Goal: Transaction & Acquisition: Purchase product/service

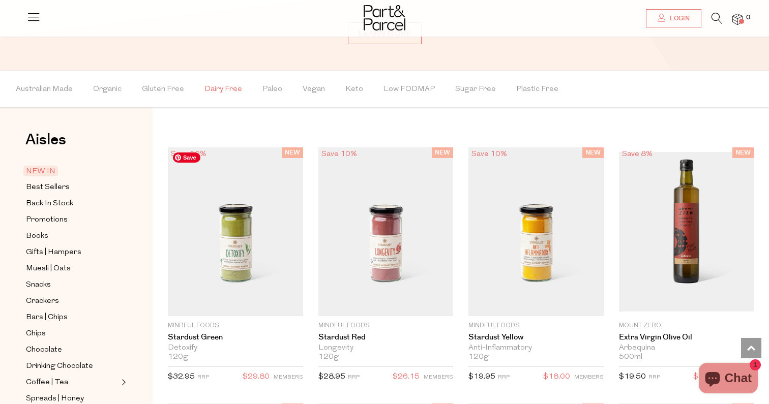
scroll to position [765, 0]
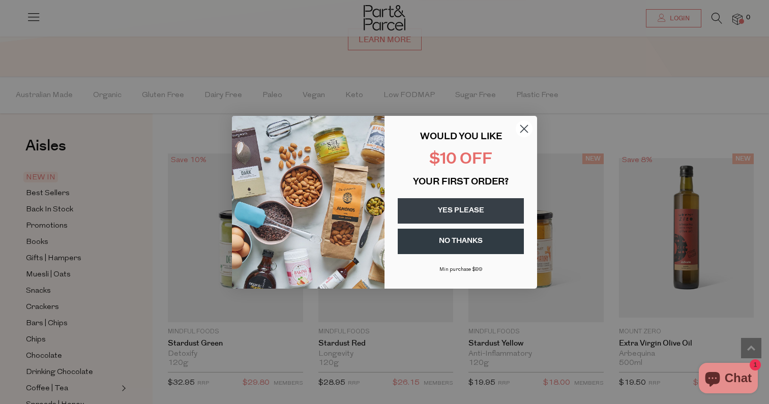
click at [528, 129] on circle "Close dialog" at bounding box center [523, 128] width 17 height 17
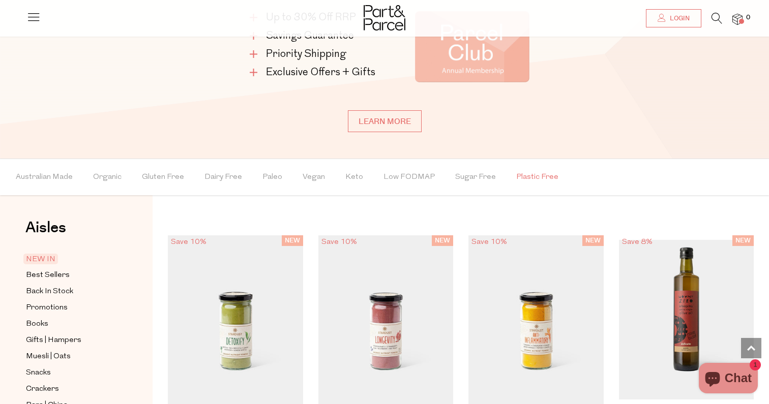
scroll to position [671, 0]
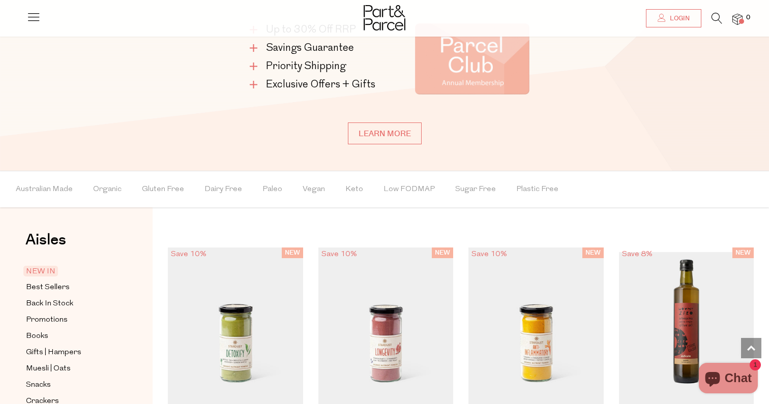
click at [711, 18] on icon at bounding box center [716, 18] width 11 height 11
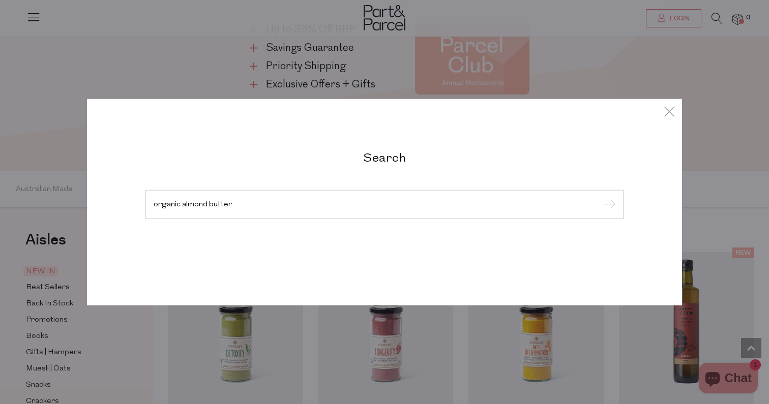
type input "organic almond butter"
click at [600, 197] on input "submit" at bounding box center [607, 204] width 15 height 15
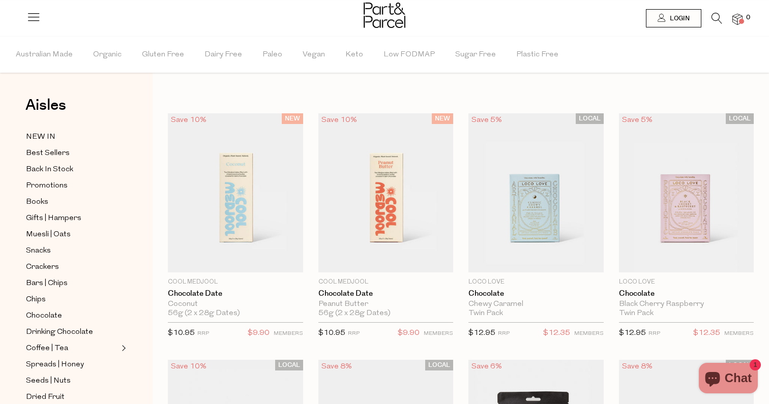
click at [714, 19] on icon at bounding box center [716, 18] width 11 height 11
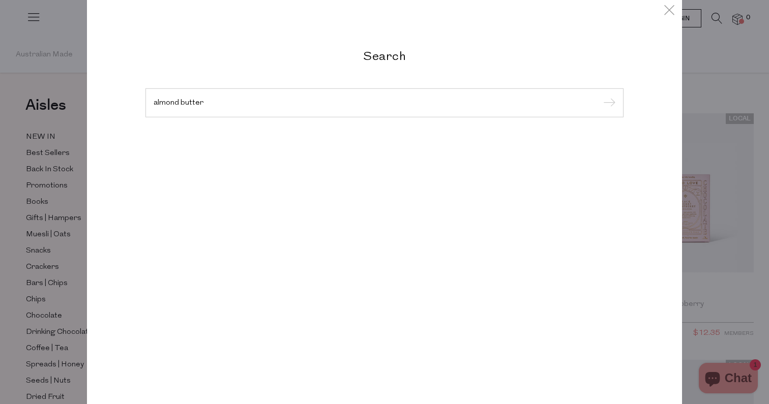
type input "almond butter"
click at [600, 96] on input "submit" at bounding box center [607, 103] width 15 height 15
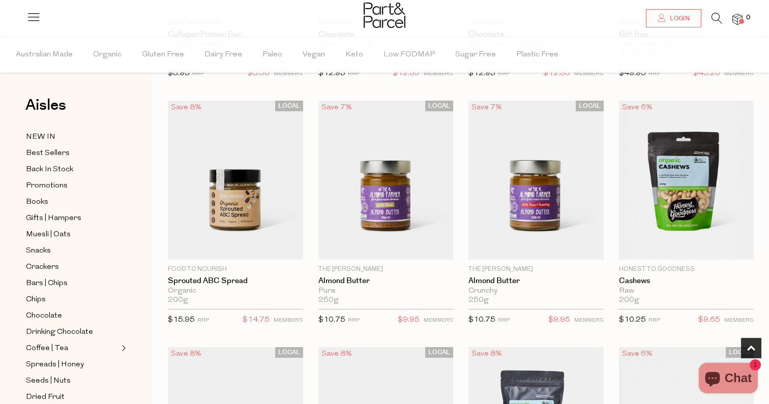
scroll to position [510, 0]
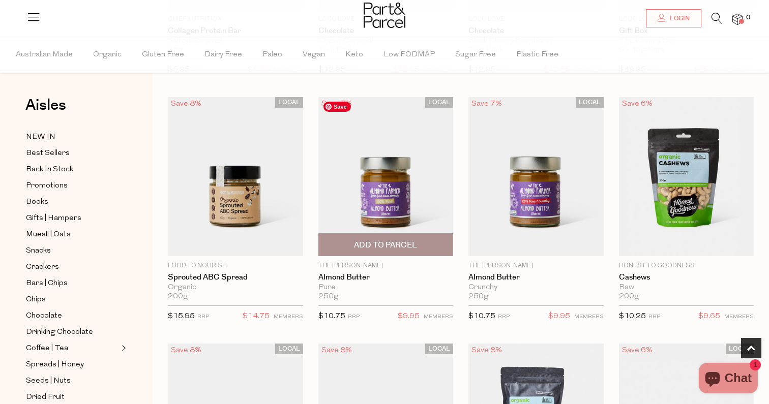
click at [433, 193] on img at bounding box center [385, 176] width 135 height 159
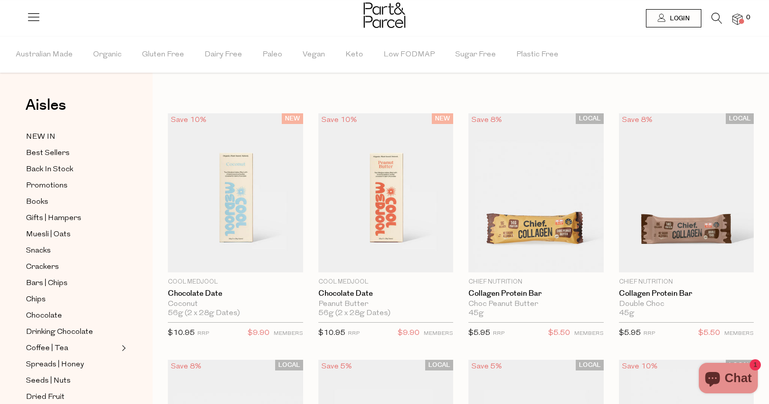
click at [716, 19] on icon at bounding box center [716, 18] width 11 height 11
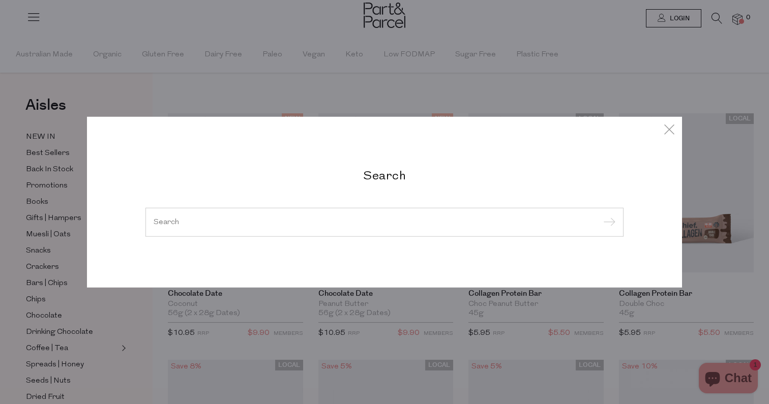
click at [374, 221] on input "search" at bounding box center [384, 222] width 462 height 8
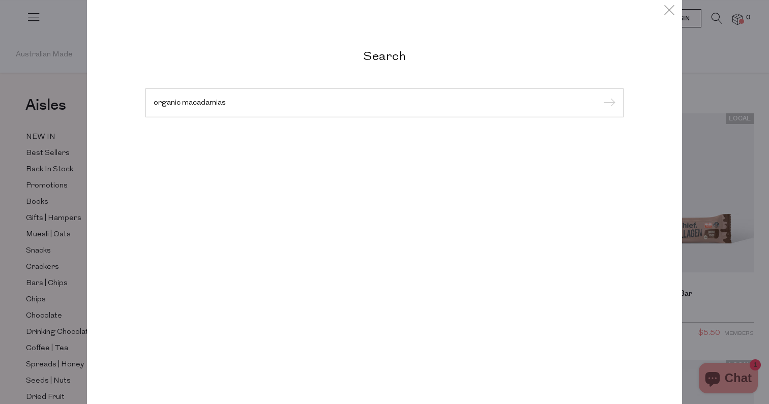
type input "organic macadamias"
click at [600, 96] on input "submit" at bounding box center [607, 103] width 15 height 15
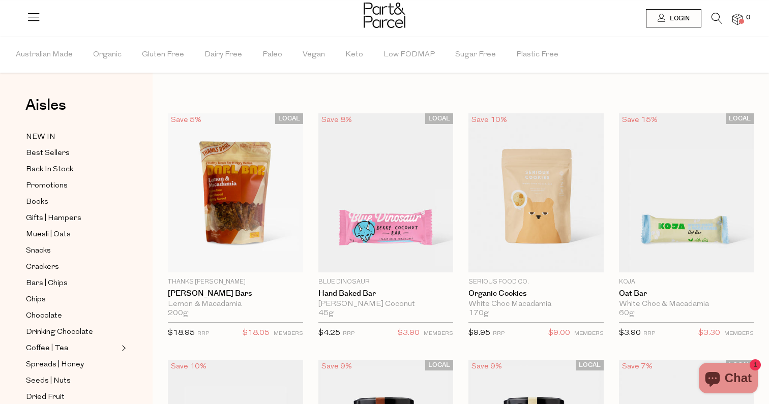
click at [717, 17] on icon at bounding box center [716, 18] width 11 height 11
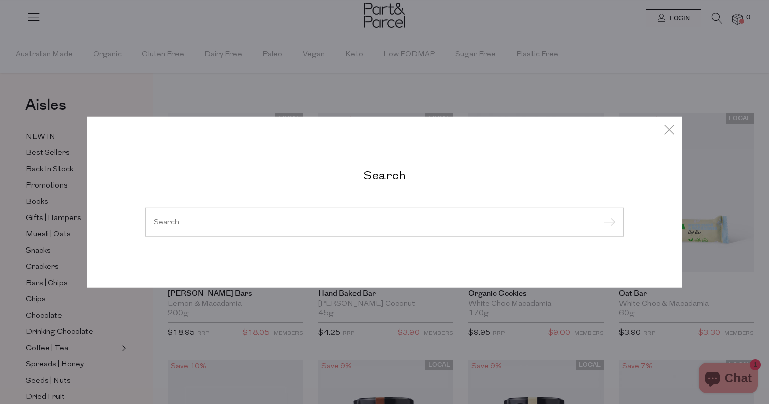
click at [452, 176] on h2 "Search" at bounding box center [384, 174] width 478 height 15
click at [422, 214] on div at bounding box center [384, 221] width 478 height 29
click at [387, 228] on div at bounding box center [384, 221] width 478 height 29
click at [317, 212] on div at bounding box center [384, 221] width 478 height 29
click at [205, 211] on div at bounding box center [384, 221] width 478 height 29
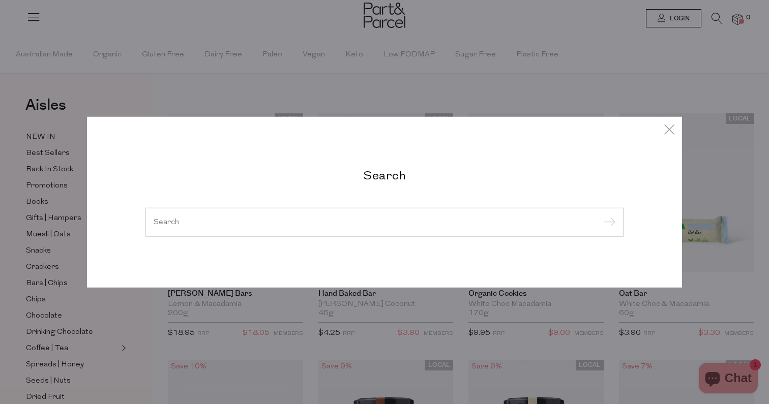
click at [175, 216] on div at bounding box center [384, 221] width 478 height 29
click at [168, 223] on input "search" at bounding box center [384, 222] width 462 height 8
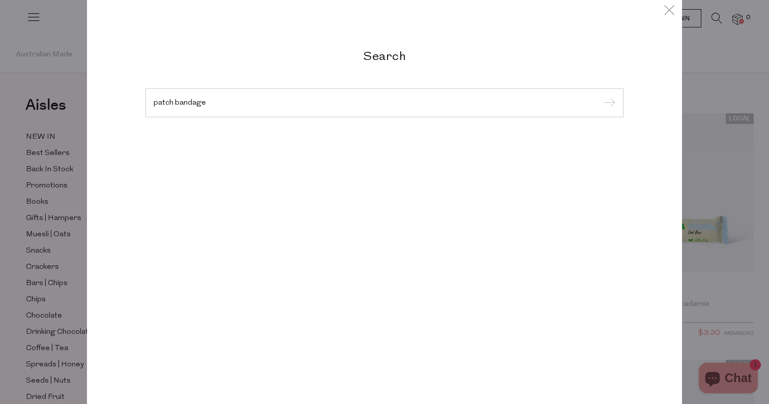
type input "patch bandage"
click at [600, 96] on input "submit" at bounding box center [607, 103] width 15 height 15
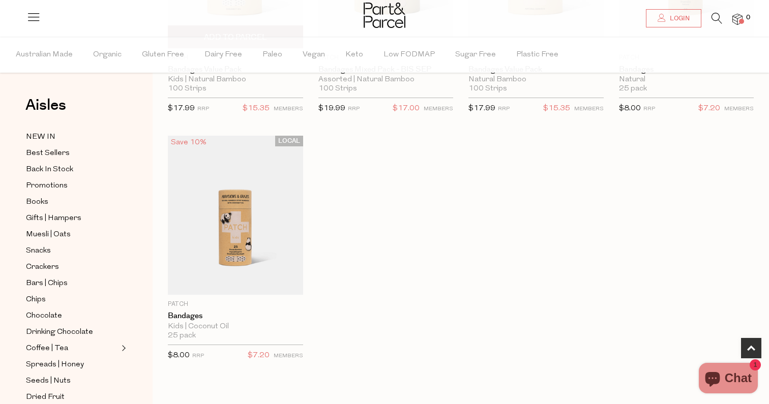
scroll to position [112, 0]
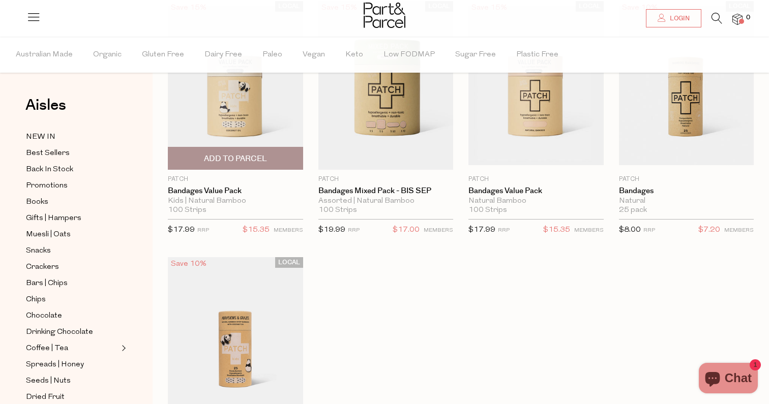
click at [244, 151] on span "Add To Parcel" at bounding box center [235, 158] width 129 height 22
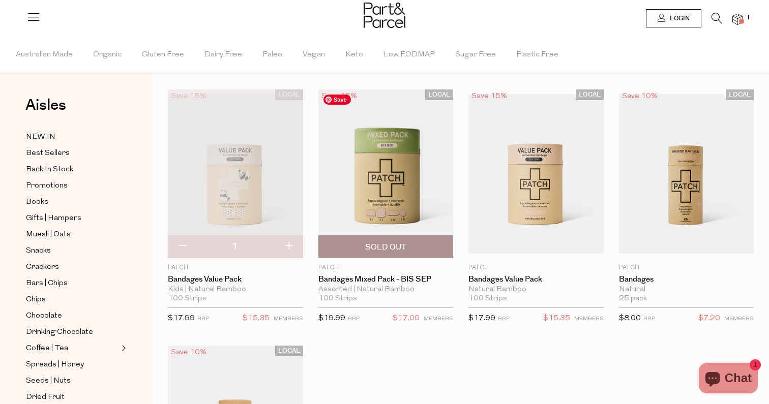
scroll to position [0, 0]
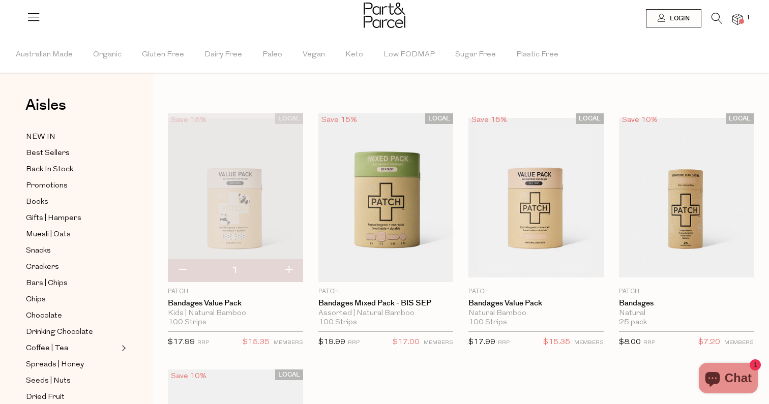
click at [717, 19] on icon at bounding box center [716, 18] width 11 height 11
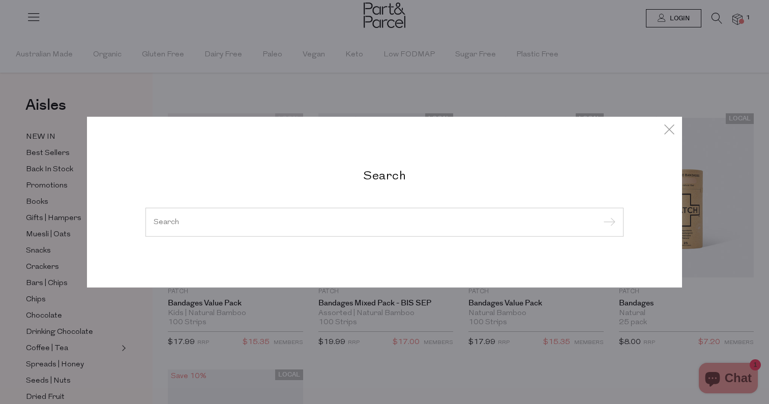
click at [429, 177] on h2 "Search" at bounding box center [384, 174] width 478 height 15
click at [399, 218] on div at bounding box center [384, 221] width 478 height 29
click at [388, 216] on div at bounding box center [384, 221] width 478 height 29
click at [342, 231] on div at bounding box center [384, 221] width 478 height 29
click at [184, 216] on div at bounding box center [384, 221] width 478 height 29
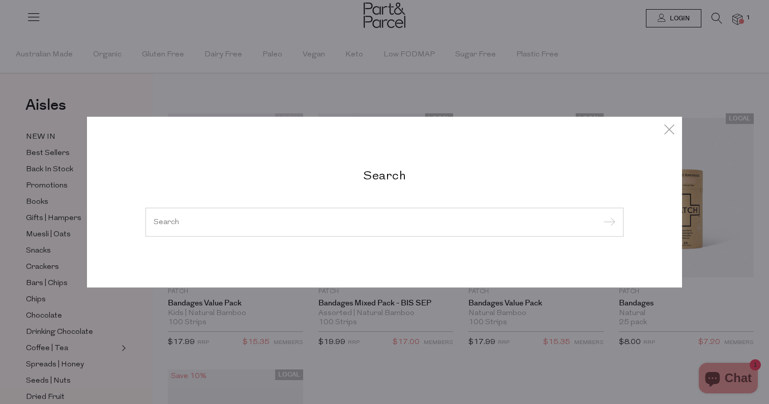
click at [169, 228] on div at bounding box center [384, 221] width 478 height 29
click at [163, 223] on input "search" at bounding box center [384, 222] width 462 height 8
click at [170, 223] on input "search" at bounding box center [384, 222] width 462 height 8
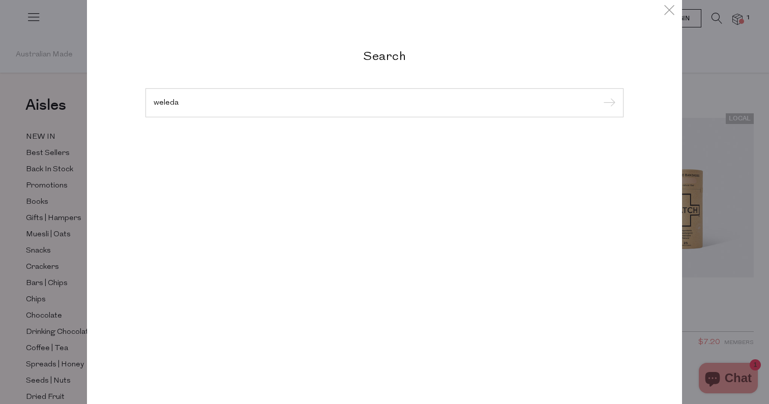
type input "weleda"
click at [600, 96] on input "submit" at bounding box center [607, 103] width 15 height 15
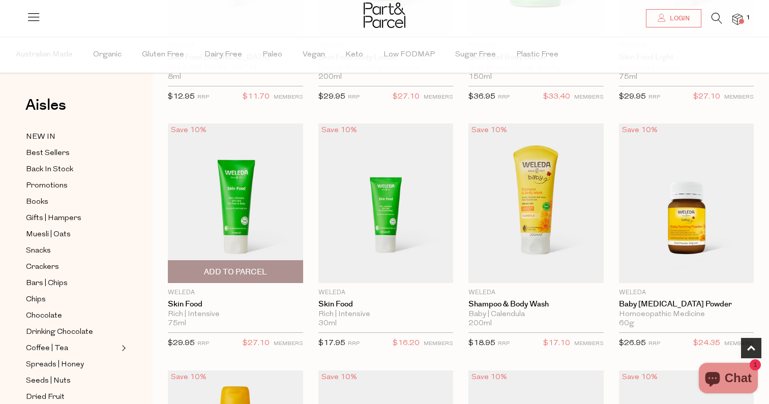
scroll to position [241, 0]
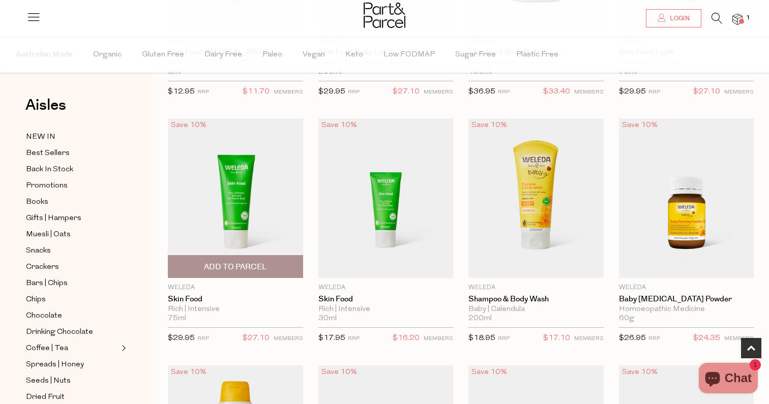
click at [245, 270] on span "Add To Parcel" at bounding box center [235, 267] width 63 height 11
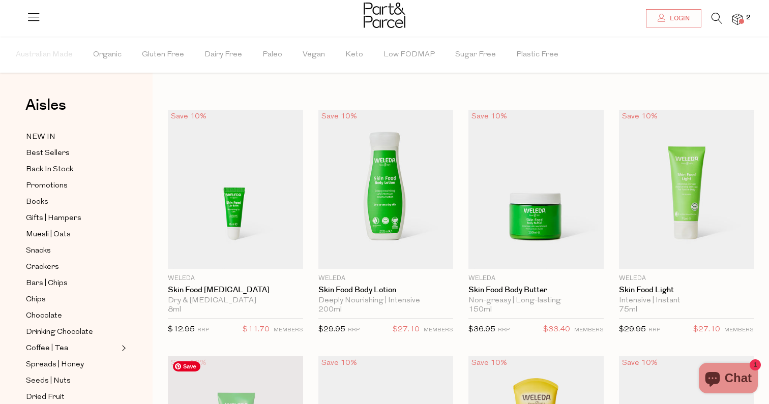
scroll to position [0, 0]
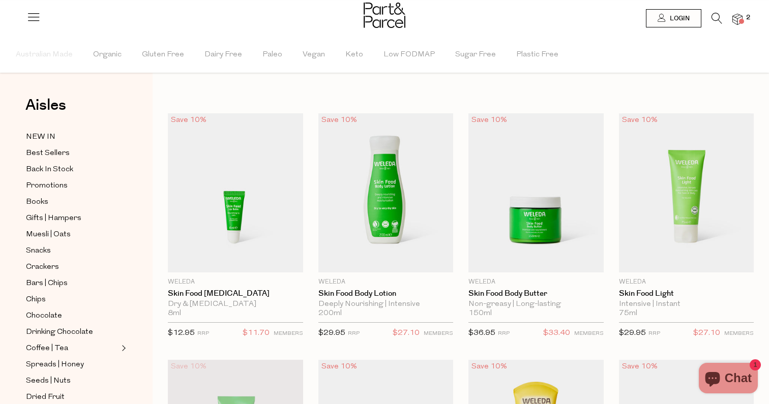
click at [718, 18] on icon at bounding box center [716, 18] width 11 height 11
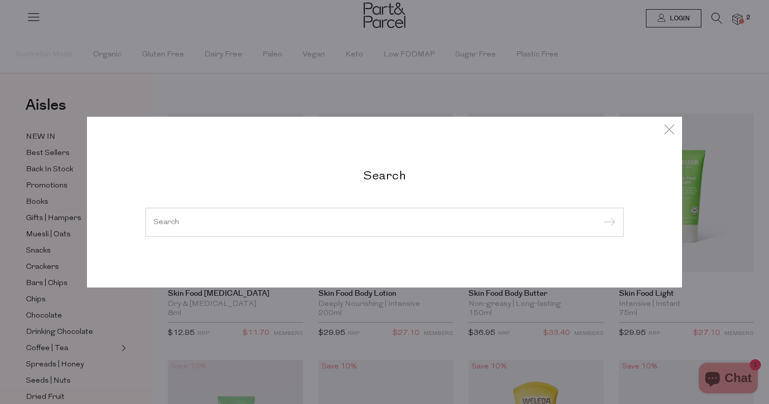
click at [361, 228] on div at bounding box center [384, 221] width 478 height 29
click at [317, 223] on input "search" at bounding box center [384, 222] width 462 height 8
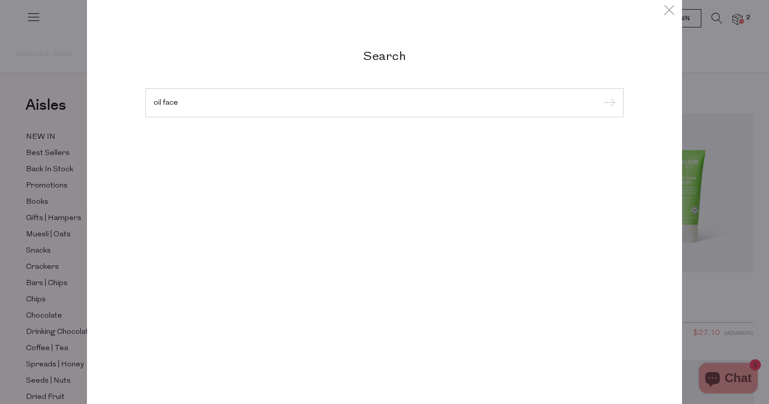
type input "oil face"
click at [600, 96] on input "submit" at bounding box center [607, 103] width 15 height 15
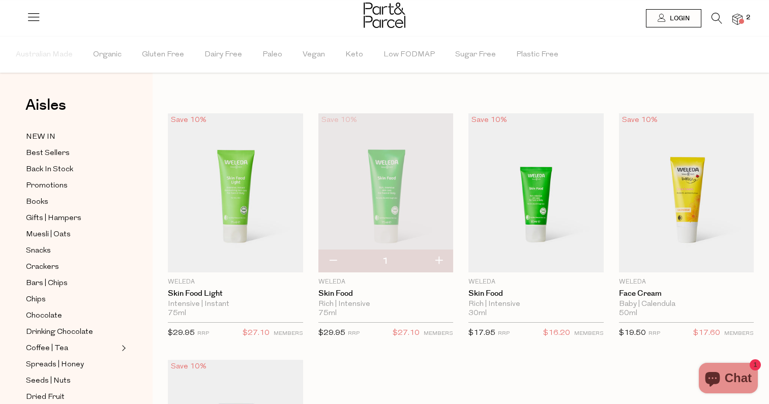
click at [393, 16] on img at bounding box center [384, 15] width 42 height 25
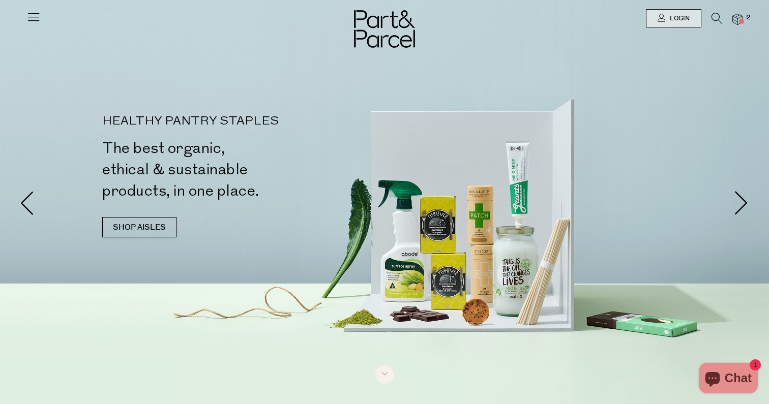
scroll to position [1, 0]
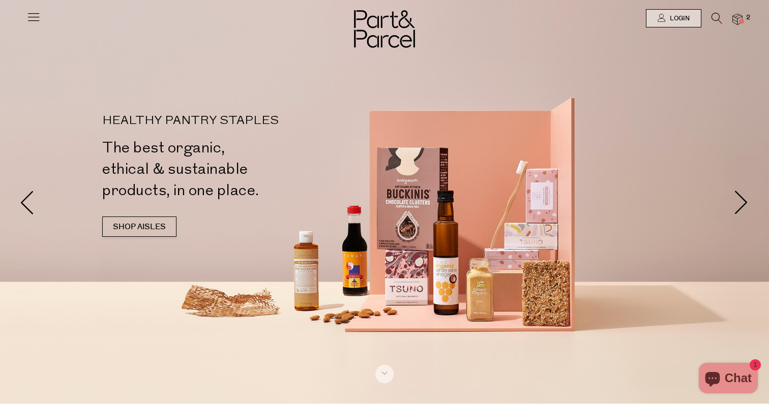
click at [735, 20] on img at bounding box center [737, 20] width 10 height 12
